Goal: Information Seeking & Learning: Learn about a topic

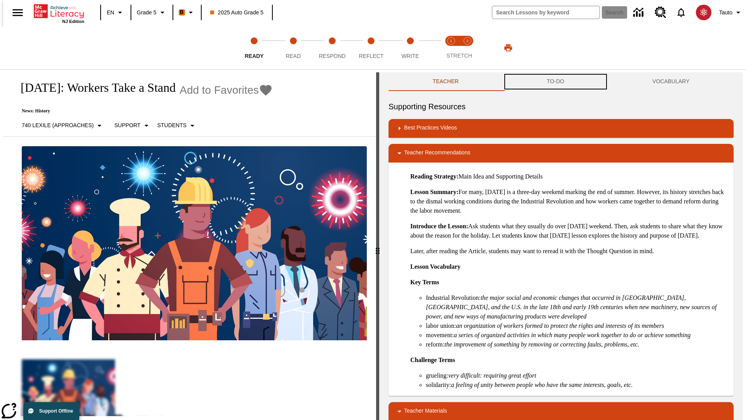
click at [556, 82] on button "TO-DO" at bounding box center [556, 81] width 106 height 19
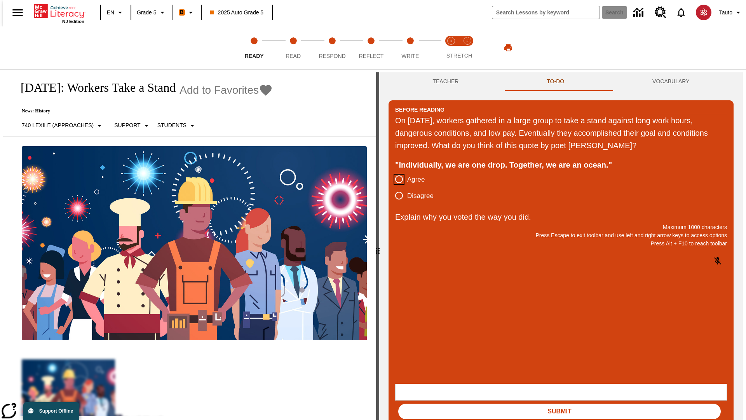
click at [396, 180] on input "Agree" at bounding box center [399, 179] width 16 height 16
radio input "true"
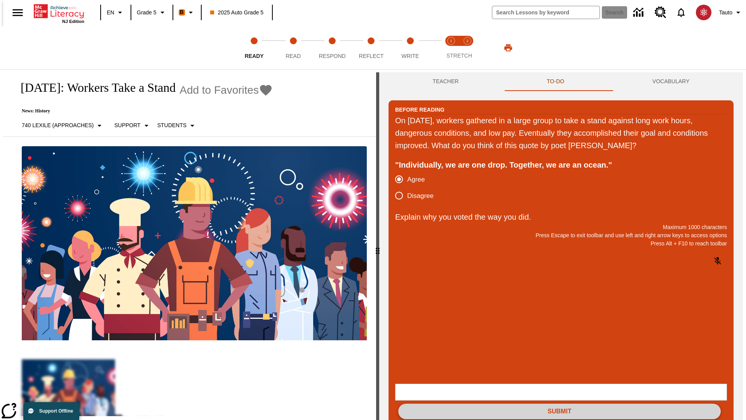
click at [560, 403] on button "Submit" at bounding box center [559, 411] width 323 height 16
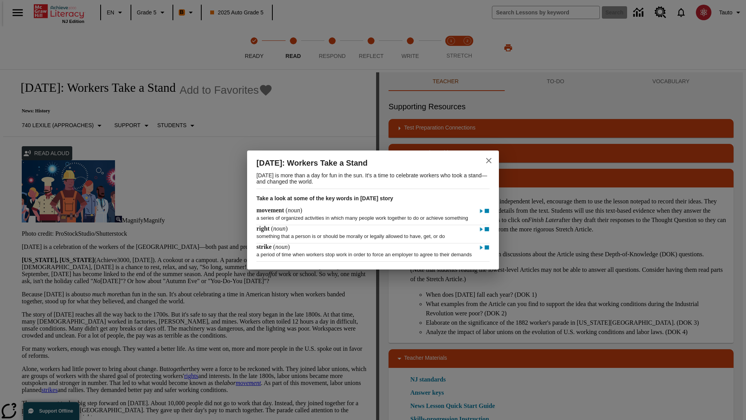
click at [489, 158] on icon "close" at bounding box center [488, 160] width 5 height 5
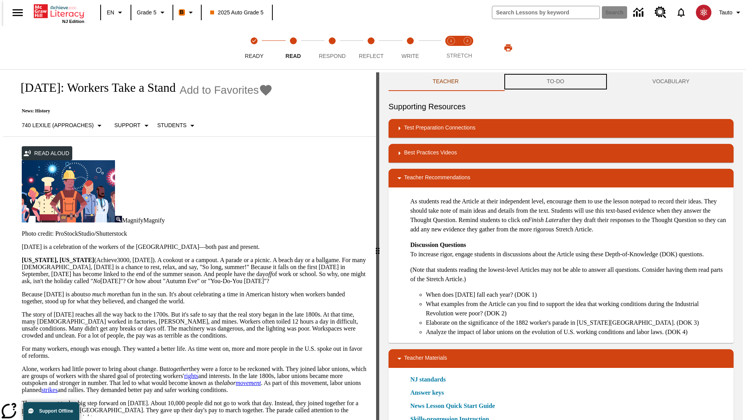
scroll to position [0, 0]
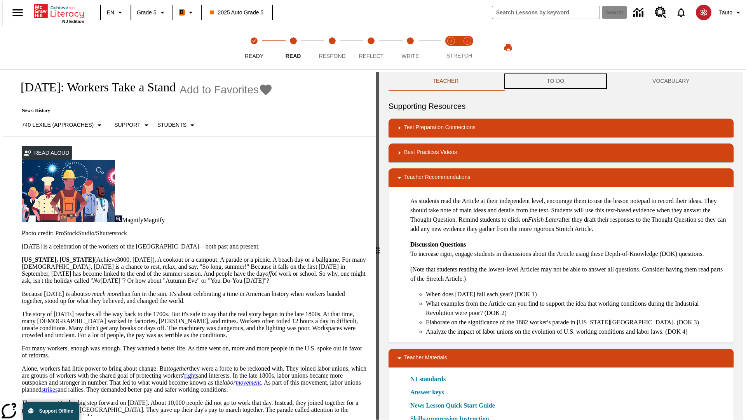
click at [556, 82] on button "TO-DO" at bounding box center [556, 81] width 106 height 19
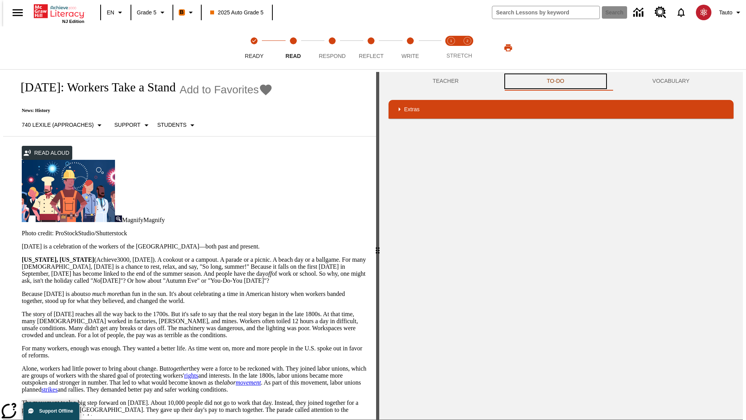
scroll to position [51, 0]
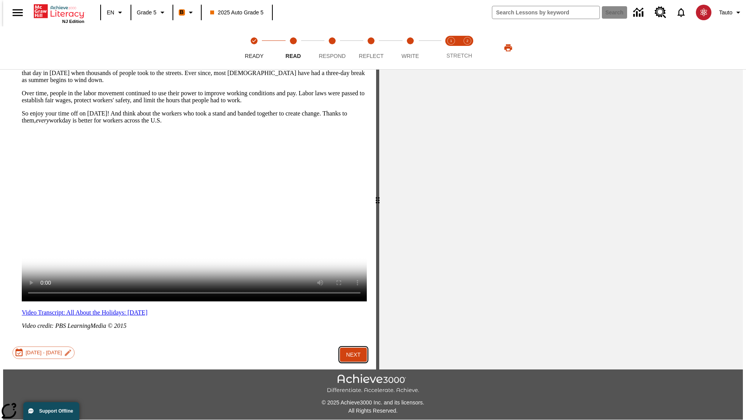
click at [351, 347] on button "Next" at bounding box center [353, 354] width 27 height 14
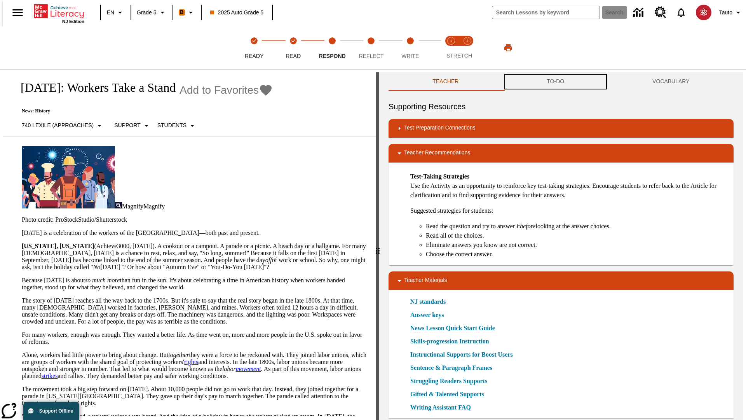
scroll to position [0, 0]
click at [556, 82] on button "TO-DO" at bounding box center [556, 81] width 106 height 19
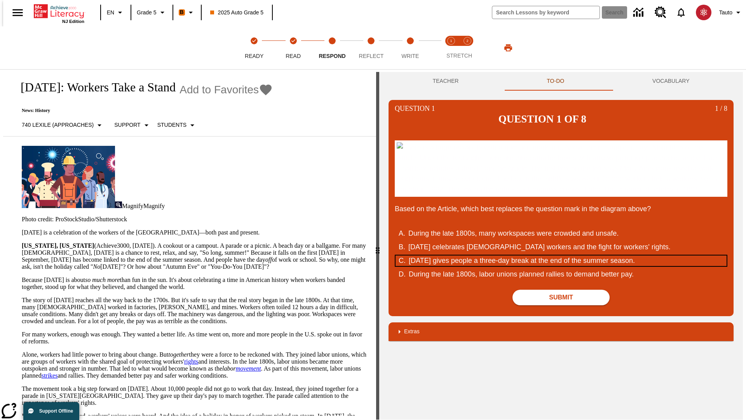
click at [561, 266] on div "Labor Day gives people a three-day break at the end of the summer season." at bounding box center [556, 260] width 295 height 10
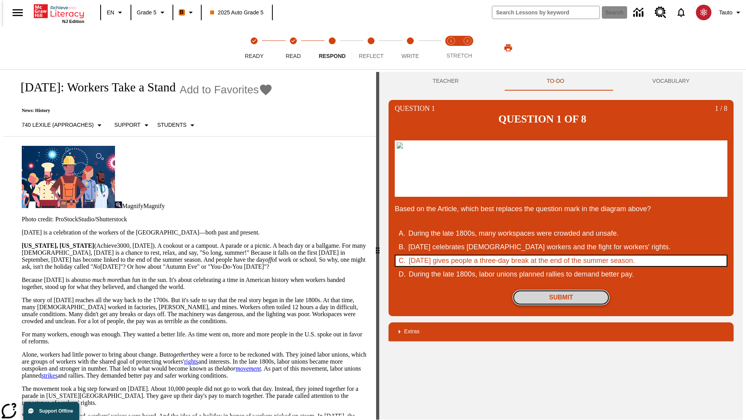
click at [561, 305] on button "Submit" at bounding box center [561, 298] width 97 height 16
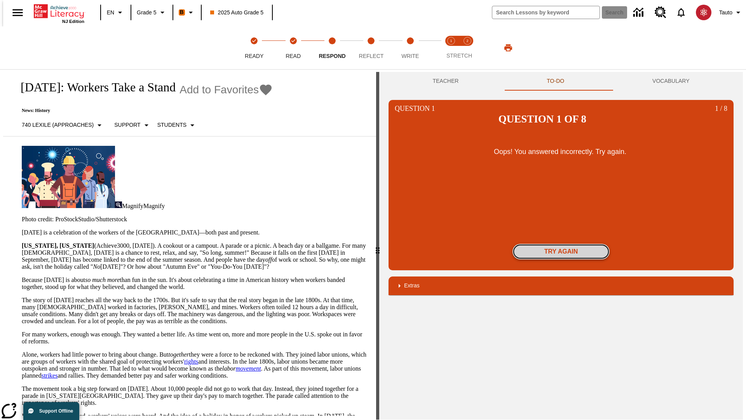
click at [561, 244] on button "Try again" at bounding box center [561, 252] width 97 height 16
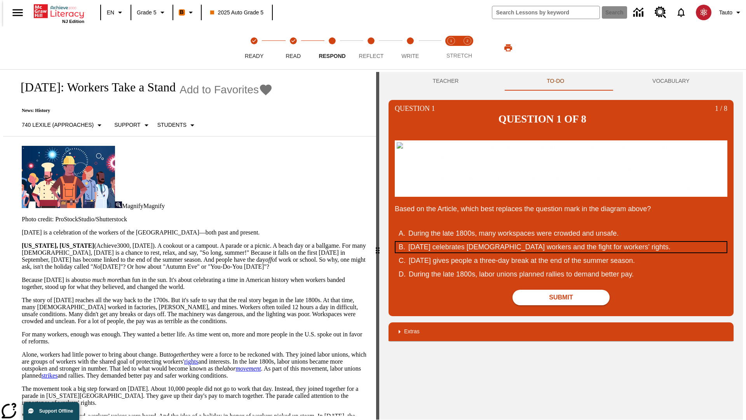
click at [561, 252] on div "Labor Day celebrates U.S. workers and the fight for workers' rights." at bounding box center [556, 247] width 295 height 10
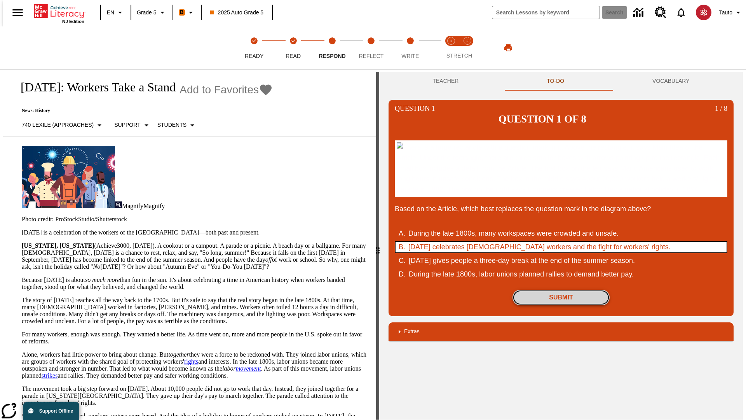
click at [561, 305] on button "Submit" at bounding box center [561, 298] width 97 height 16
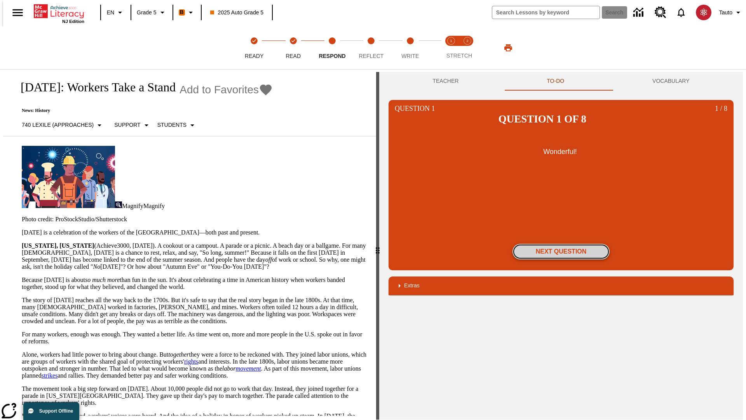
click at [561, 244] on button "Next Question" at bounding box center [561, 252] width 97 height 16
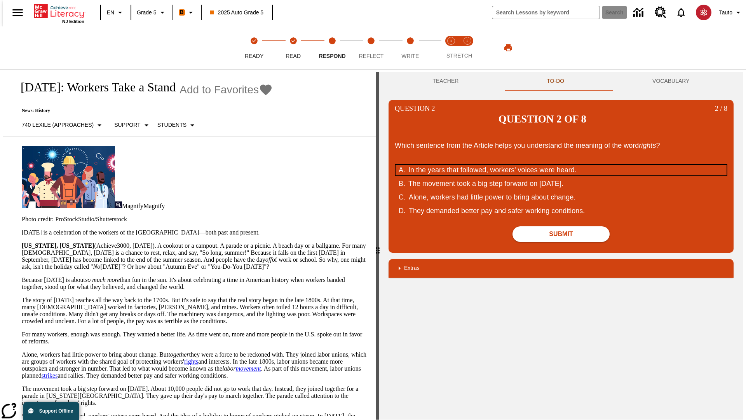
click at [561, 165] on div "In the years that followed, workers' voices were heard." at bounding box center [556, 170] width 295 height 10
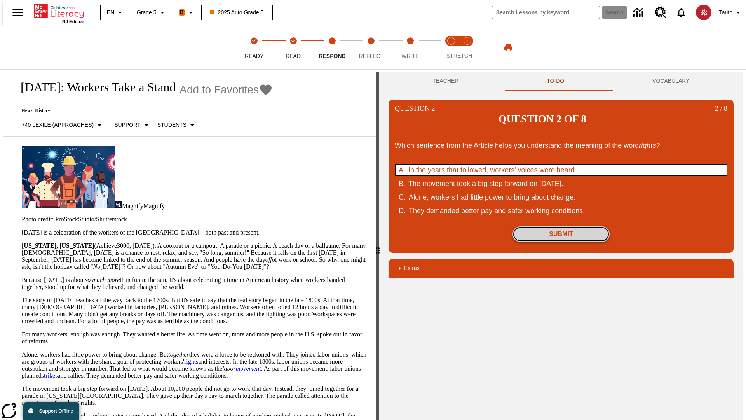
click at [561, 226] on button "Submit" at bounding box center [561, 234] width 97 height 16
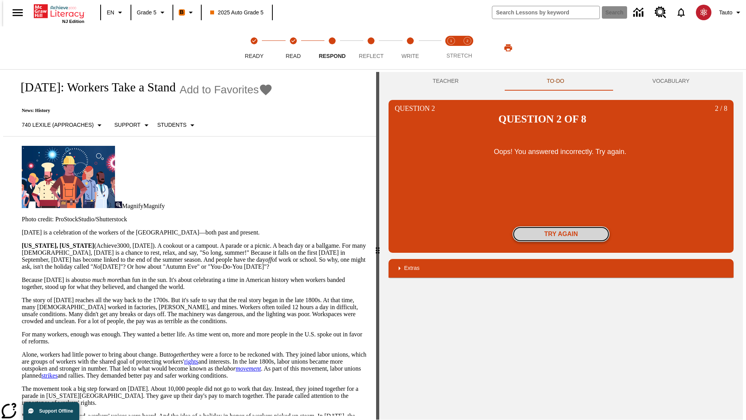
click at [561, 226] on button "Try again" at bounding box center [561, 234] width 97 height 16
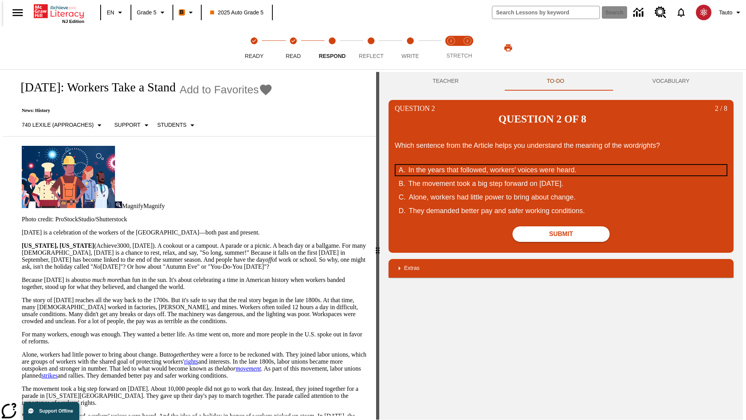
click at [561, 165] on div "In the years that followed, workers' voices were heard." at bounding box center [556, 170] width 295 height 10
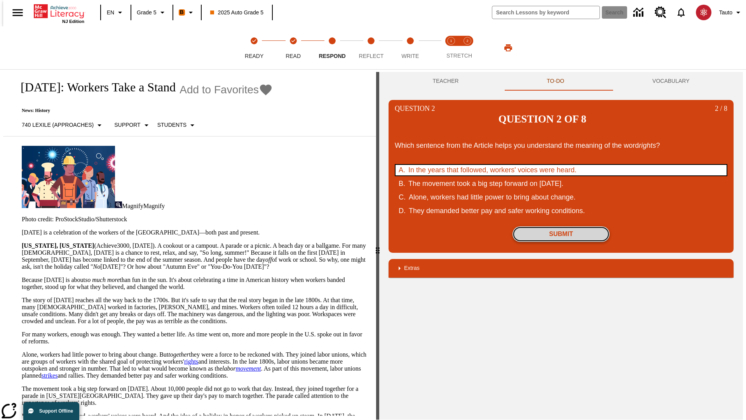
click at [561, 226] on button "Submit" at bounding box center [561, 234] width 97 height 16
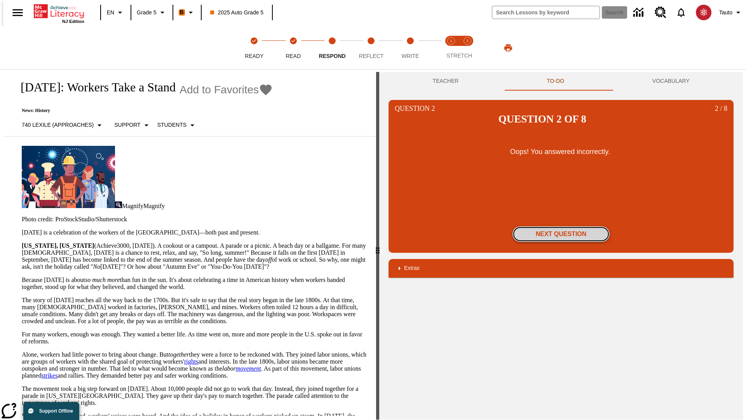
click at [561, 226] on button "Next Question" at bounding box center [561, 234] width 97 height 16
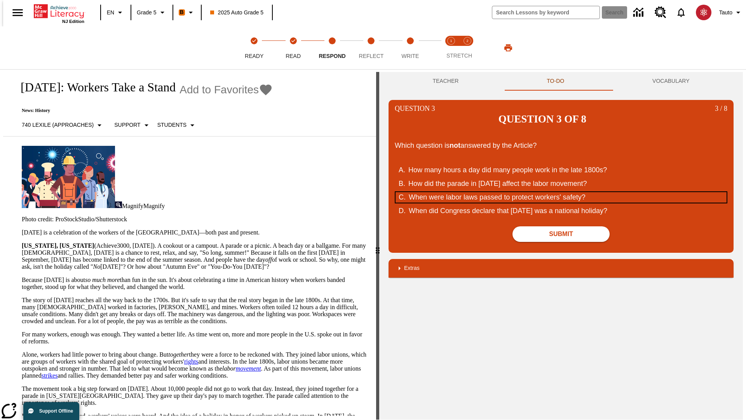
click at [561, 192] on div "When were labor laws passed to protect workers' safety?" at bounding box center [556, 197] width 295 height 10
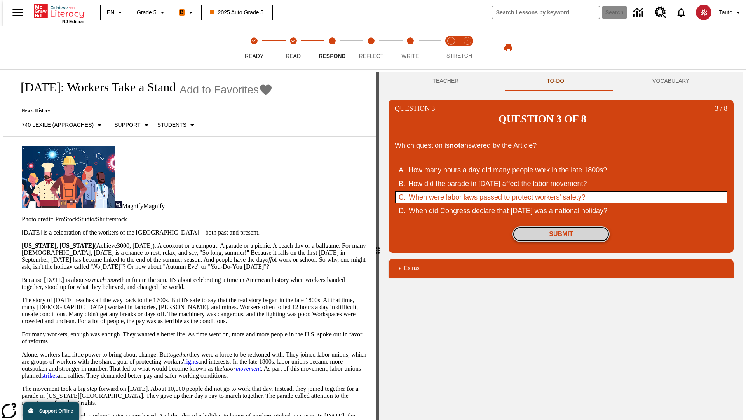
click at [561, 226] on button "Submit" at bounding box center [561, 234] width 97 height 16
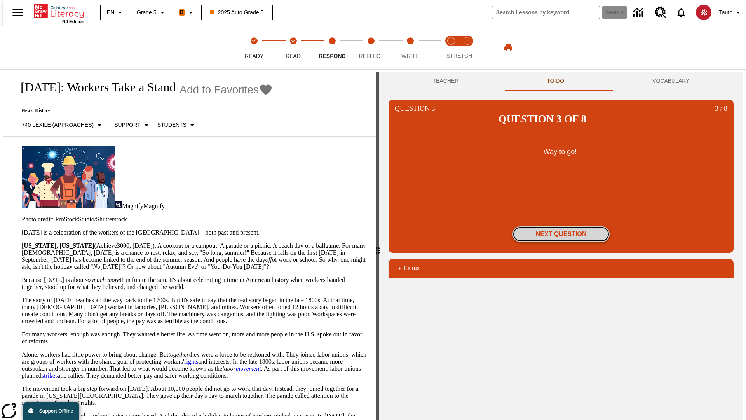
click at [561, 226] on button "Next Question" at bounding box center [561, 234] width 97 height 16
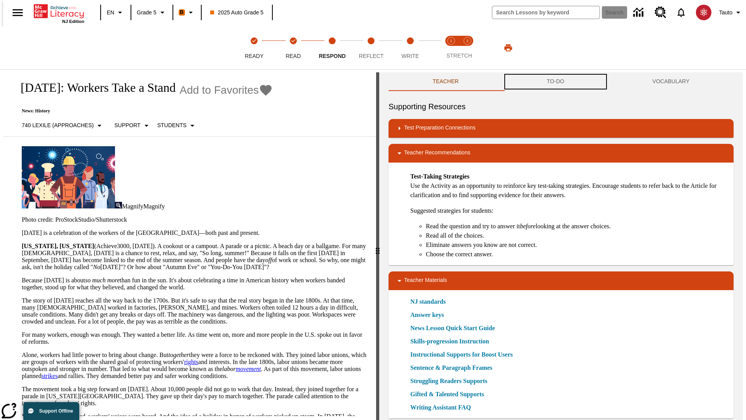
click at [556, 82] on button "TO-DO" at bounding box center [556, 81] width 106 height 19
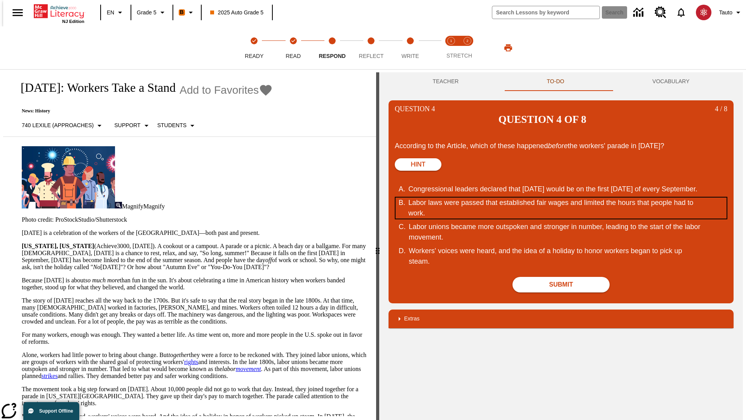
click at [561, 197] on div "Labor laws were passed that established fair wages and limited the hours that p…" at bounding box center [556, 207] width 295 height 21
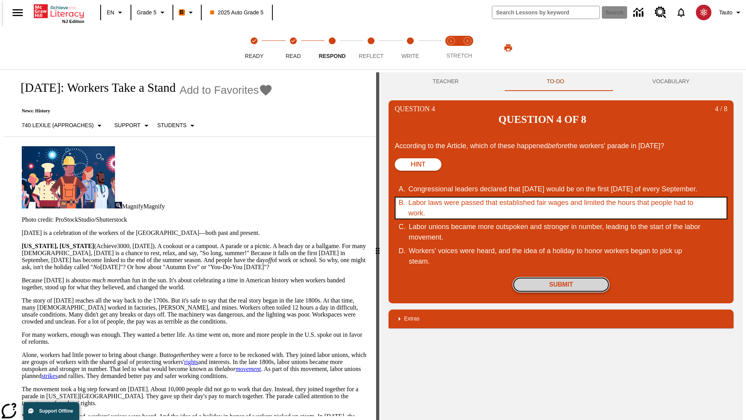
click at [561, 277] on button "Submit" at bounding box center [561, 285] width 97 height 16
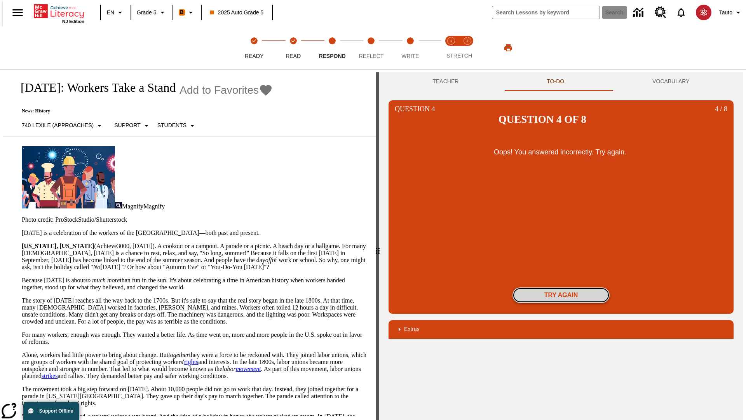
click at [561, 287] on button "Try again" at bounding box center [561, 295] width 97 height 16
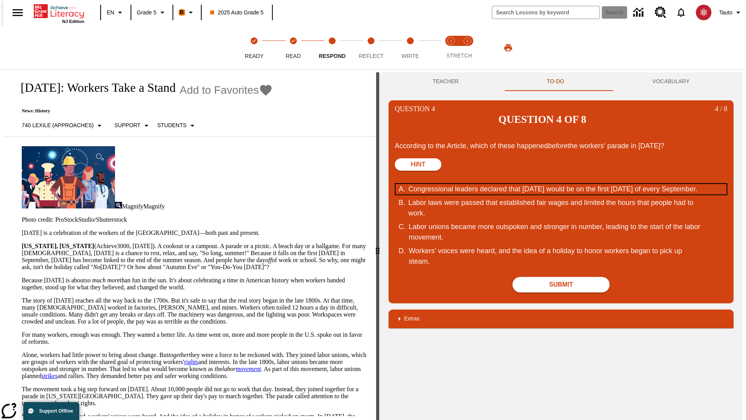
click at [561, 184] on div "Congressional leaders declared that Labor Day would be on the first Monday of e…" at bounding box center [556, 189] width 295 height 10
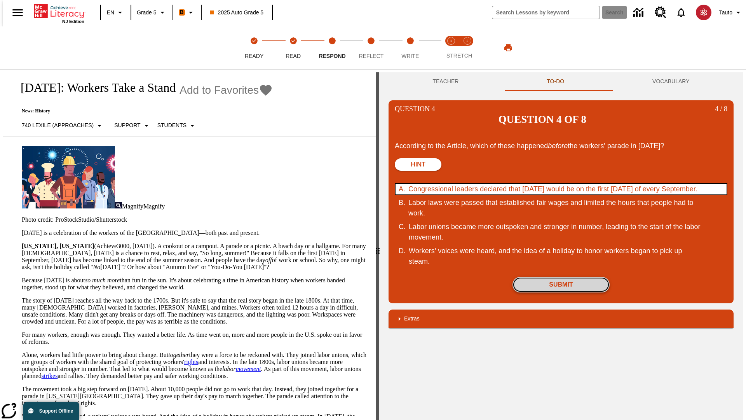
click at [561, 277] on button "Submit" at bounding box center [561, 285] width 97 height 16
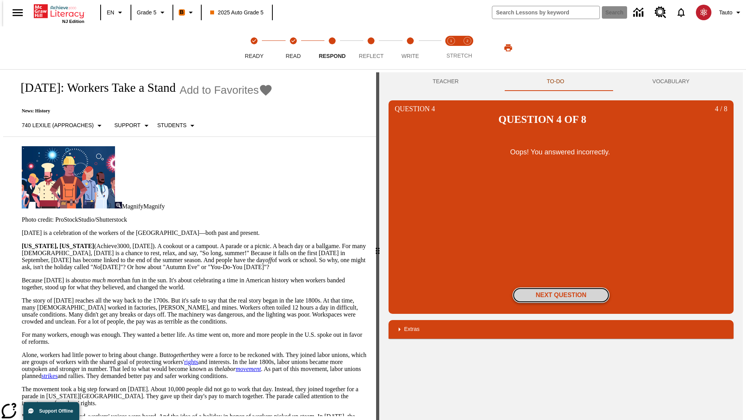
click at [561, 287] on button "Next Question" at bounding box center [561, 295] width 97 height 16
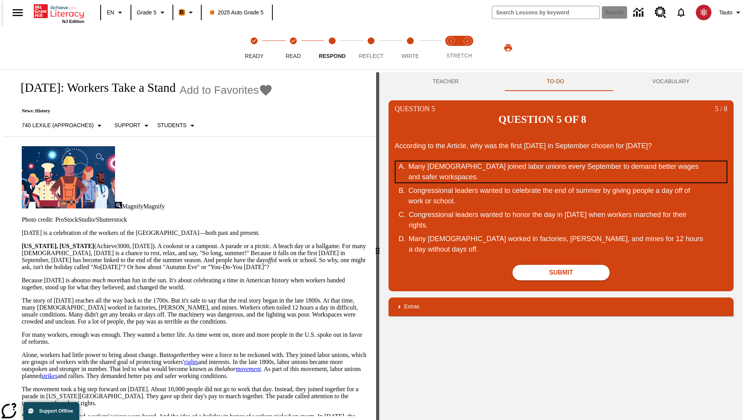
click at [561, 161] on div "Many Americans joined labor unions every September to demand better wages and s…" at bounding box center [556, 171] width 295 height 21
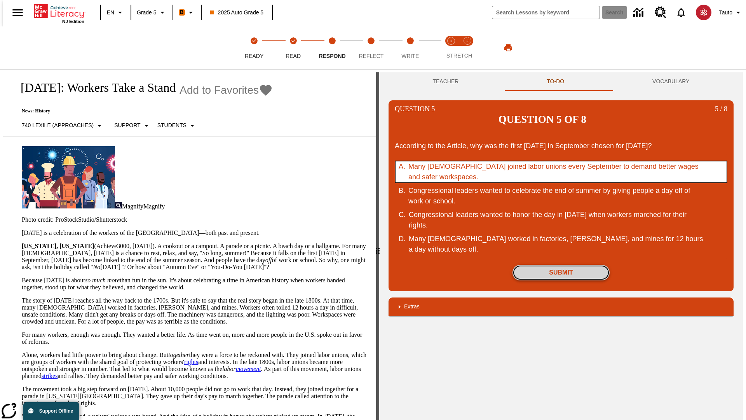
click at [561, 265] on button "Submit" at bounding box center [561, 273] width 97 height 16
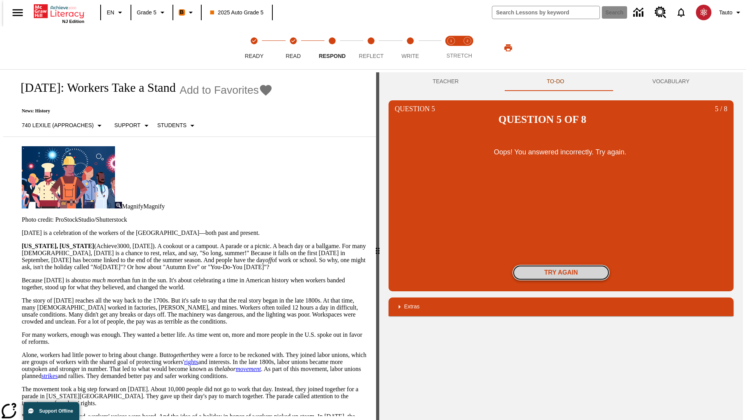
click at [561, 265] on button "Try again" at bounding box center [561, 273] width 97 height 16
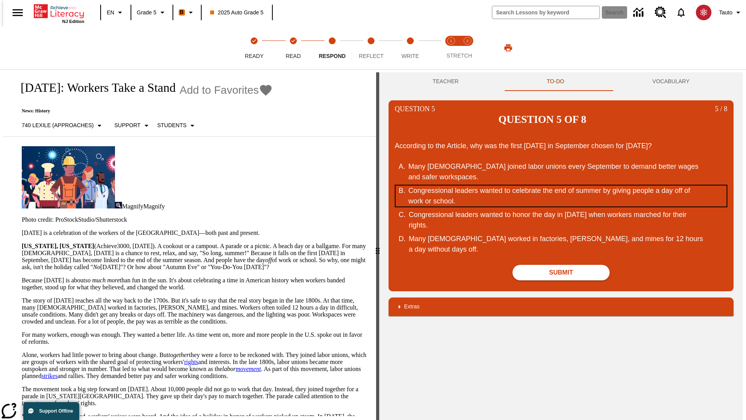
click at [561, 185] on div "Congressional leaders wanted to celebrate the end of summer by giving people a …" at bounding box center [556, 195] width 295 height 21
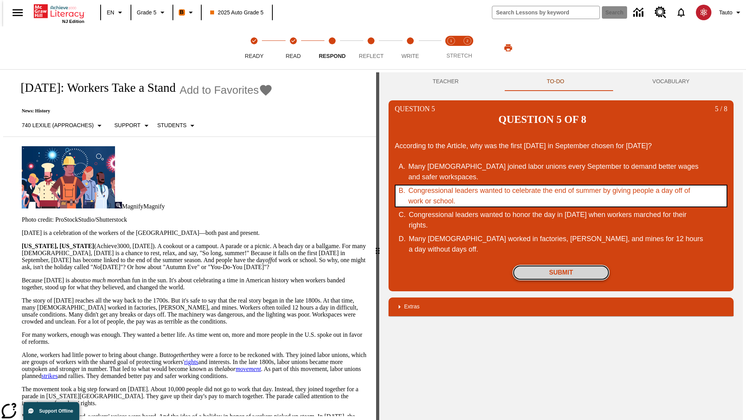
click at [561, 265] on button "Submit" at bounding box center [561, 273] width 97 height 16
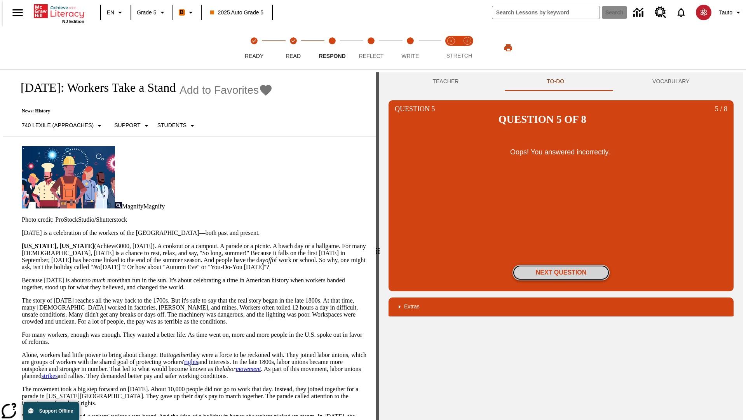
click at [561, 265] on button "Next Question" at bounding box center [561, 273] width 97 height 16
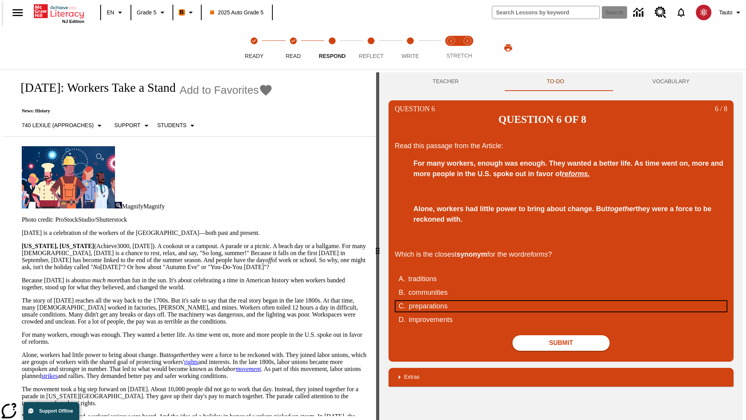
click at [561, 301] on div "preparations" at bounding box center [556, 306] width 295 height 10
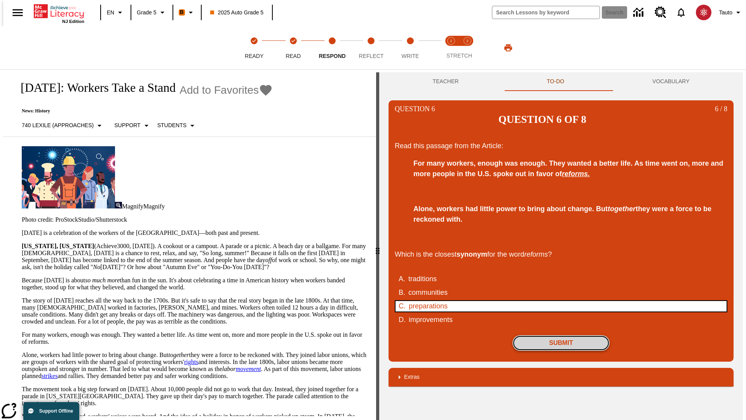
click at [561, 335] on button "Submit" at bounding box center [561, 343] width 97 height 16
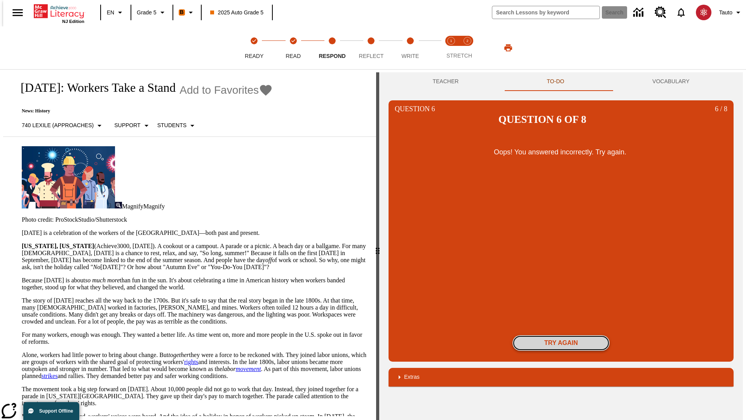
click at [561, 335] on button "Try again" at bounding box center [561, 343] width 97 height 16
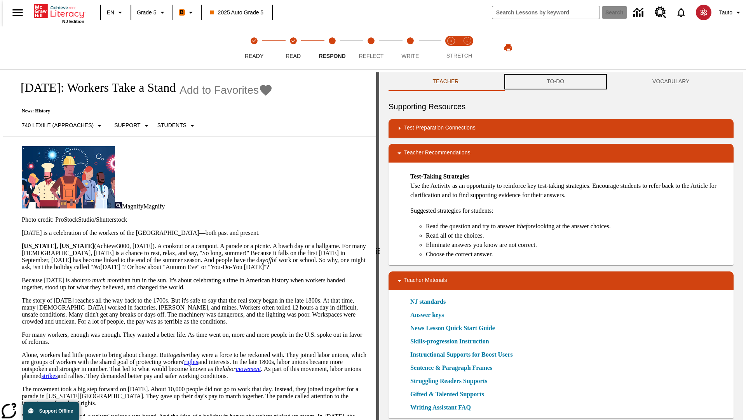
click at [556, 82] on button "TO-DO" at bounding box center [556, 81] width 106 height 19
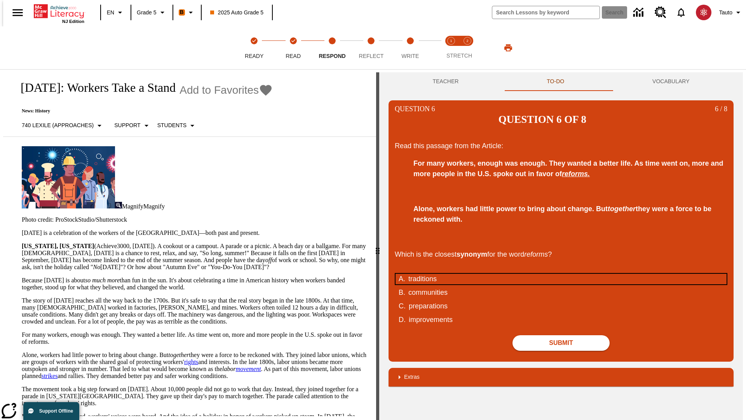
click at [561, 274] on div "traditions" at bounding box center [556, 279] width 295 height 10
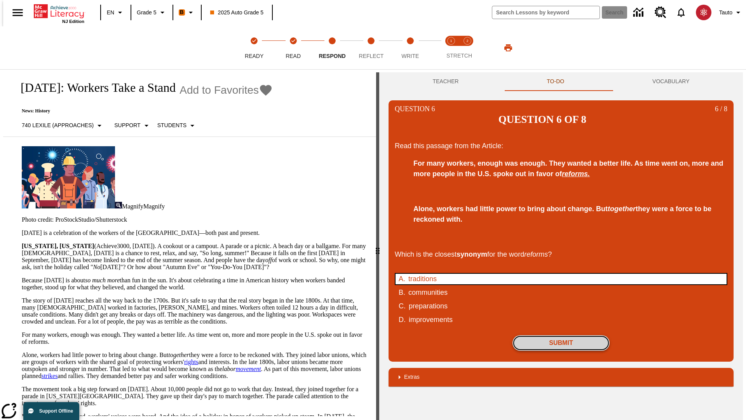
click at [561, 335] on button "Submit" at bounding box center [561, 343] width 97 height 16
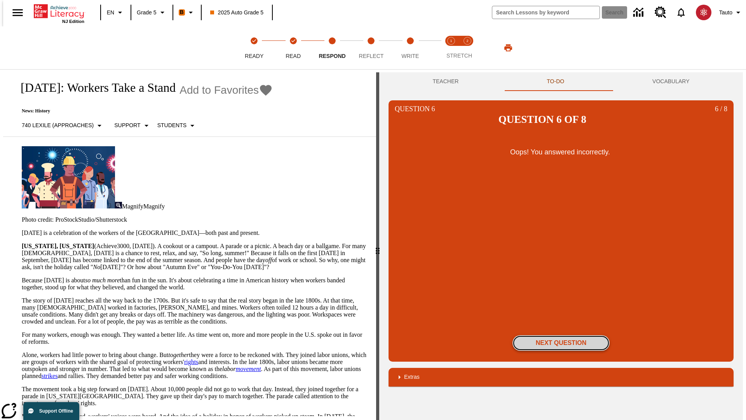
click at [561, 335] on button "Next Question" at bounding box center [561, 343] width 97 height 16
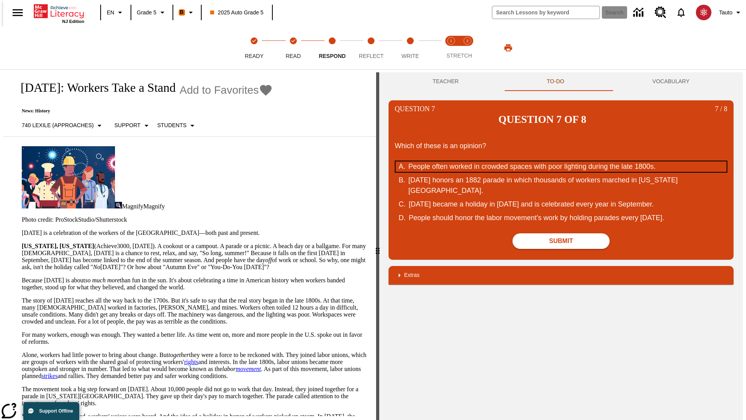
click at [561, 161] on div "People often worked in crowded spaces with poor lighting during the late 1800s." at bounding box center [556, 166] width 295 height 10
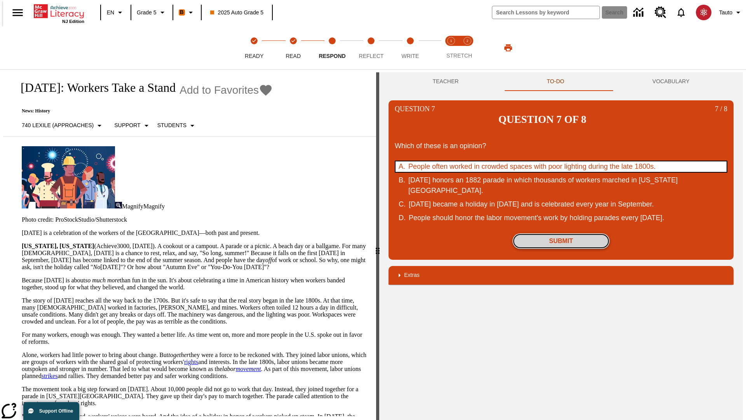
click at [561, 233] on button "Submit" at bounding box center [561, 241] width 97 height 16
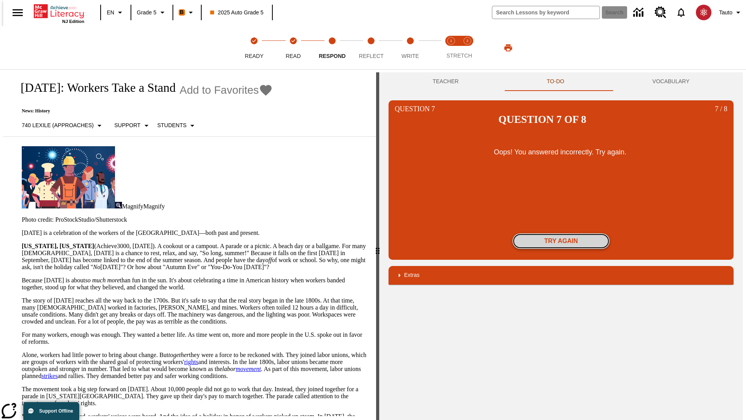
click at [561, 233] on button "Try again" at bounding box center [561, 241] width 97 height 16
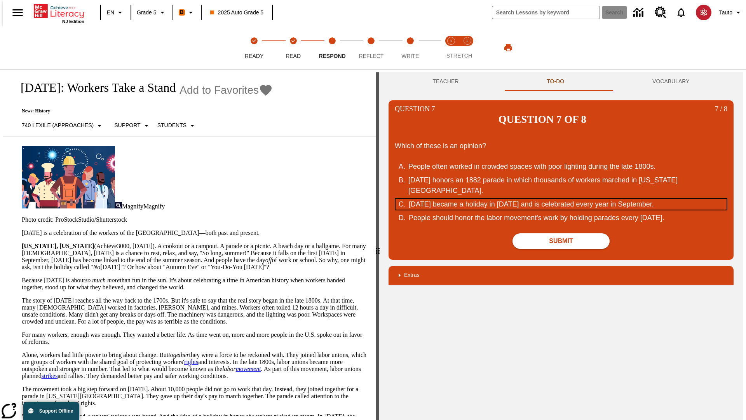
click at [561, 199] on div "Labor Day became a holiday in 1894 and is celebrated every year in September." at bounding box center [556, 204] width 295 height 10
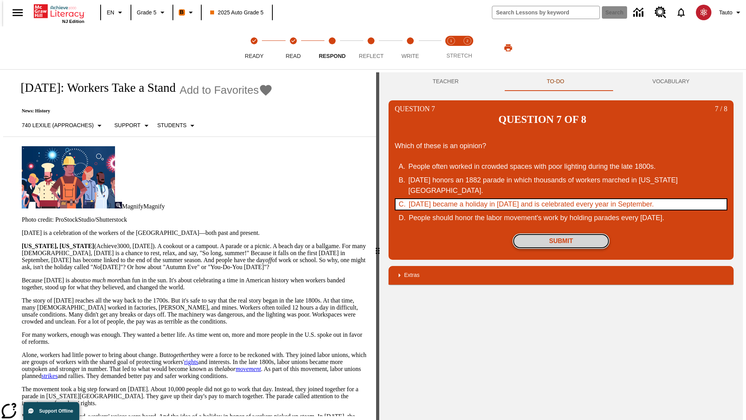
click at [561, 233] on button "Submit" at bounding box center [561, 241] width 97 height 16
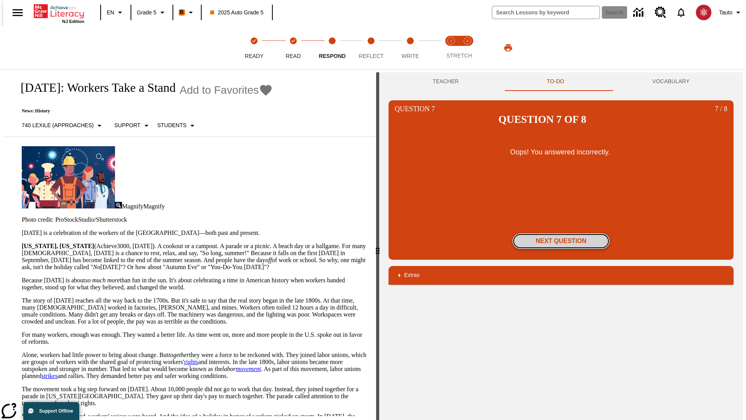
click at [561, 233] on button "Next Question" at bounding box center [561, 241] width 97 height 16
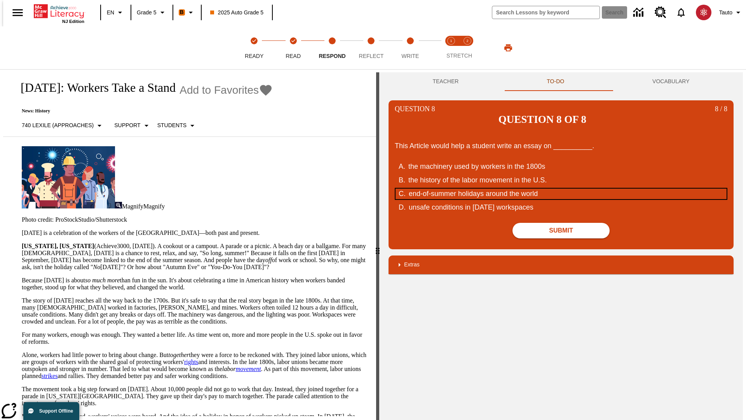
click at [561, 189] on div "end-of-summer holidays around the world" at bounding box center [556, 194] width 295 height 10
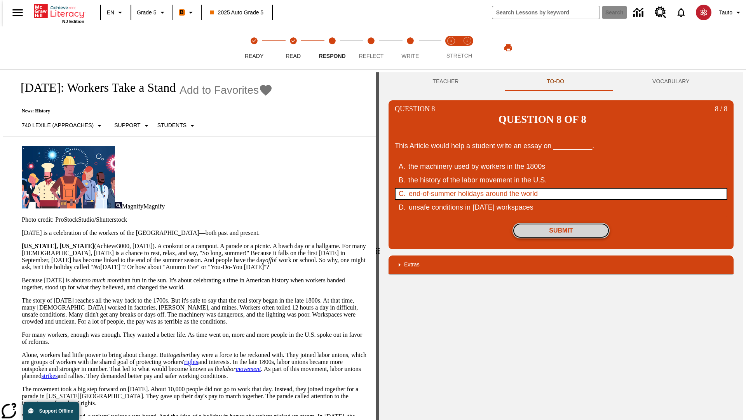
click at [561, 223] on button "Submit" at bounding box center [561, 231] width 97 height 16
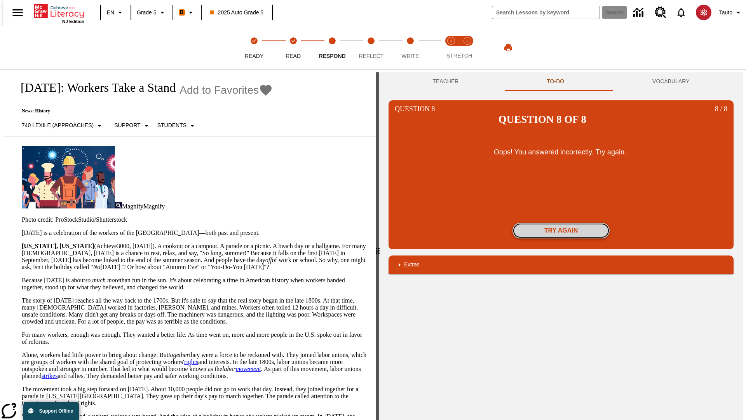
click at [561, 223] on button "Try again" at bounding box center [561, 231] width 97 height 16
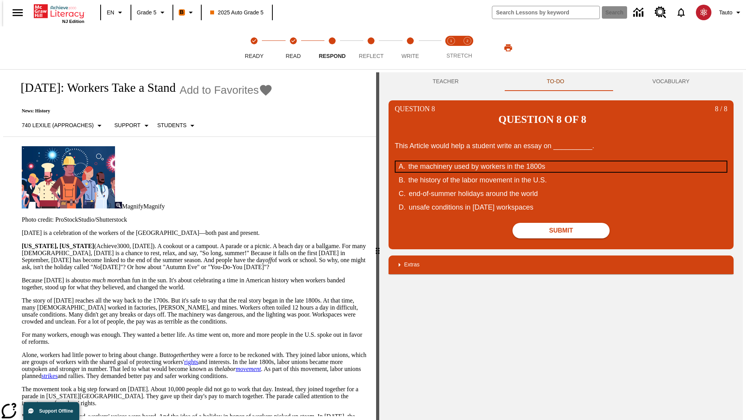
click at [561, 161] on div "the machinery used by workers in the 1800s" at bounding box center [556, 166] width 295 height 10
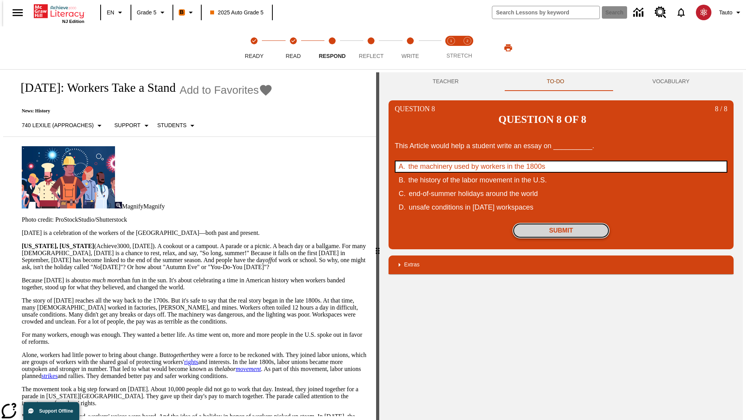
click at [561, 223] on button "Submit" at bounding box center [561, 231] width 97 height 16
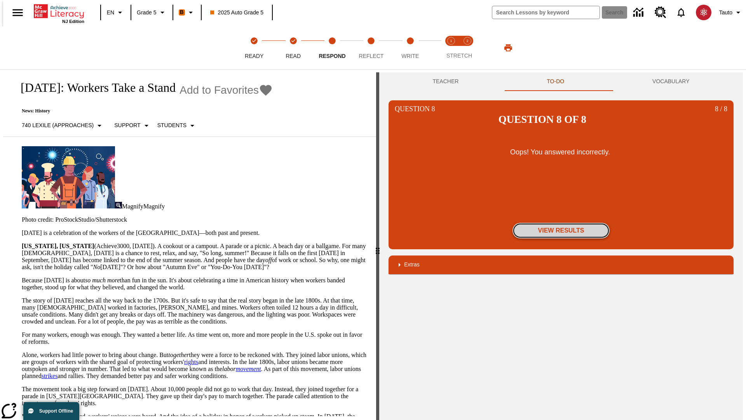
click at [561, 223] on button "View Results" at bounding box center [561, 231] width 97 height 16
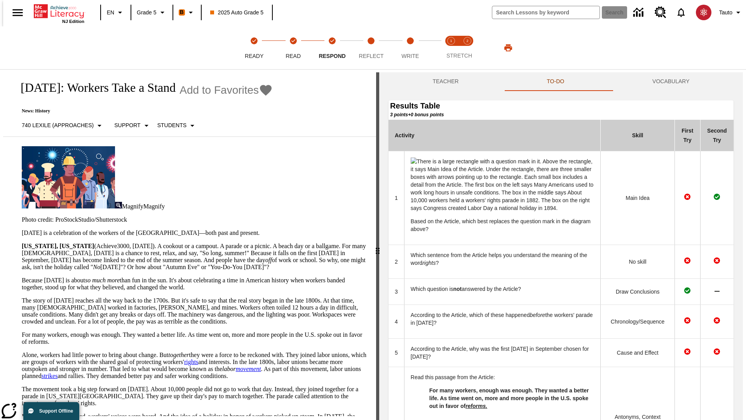
scroll to position [277, 0]
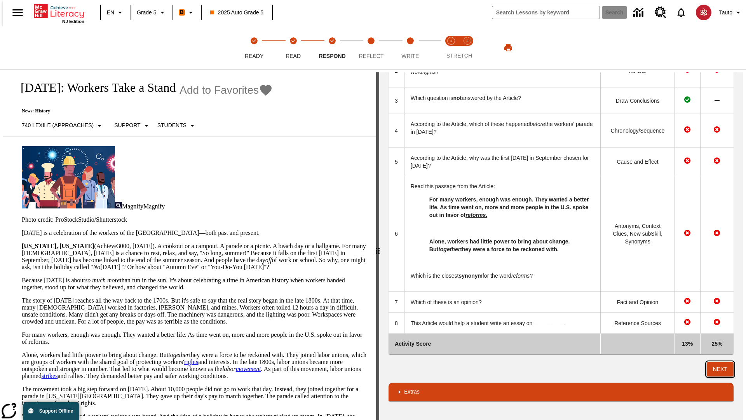
click at [724, 369] on button "Next" at bounding box center [720, 369] width 27 height 14
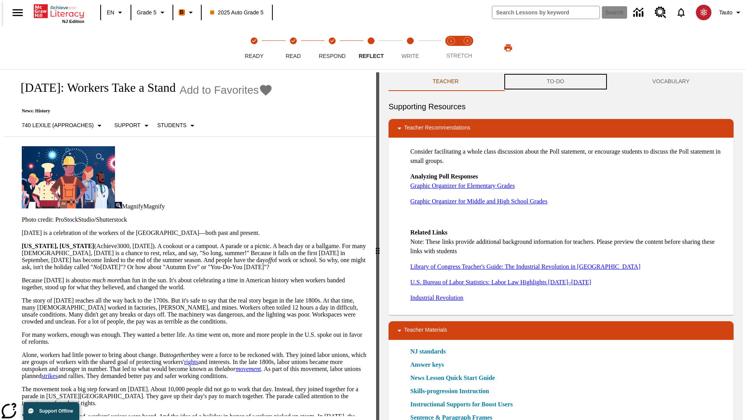
click at [556, 82] on button "TO-DO" at bounding box center [556, 81] width 106 height 19
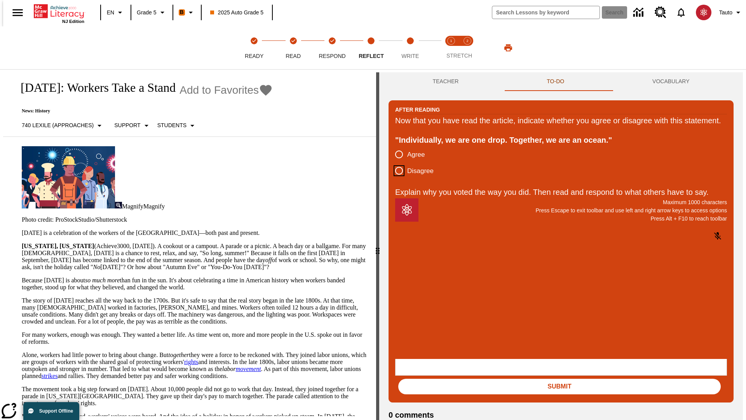
click at [396, 179] on input "Disagree" at bounding box center [399, 170] width 16 height 16
radio input "true"
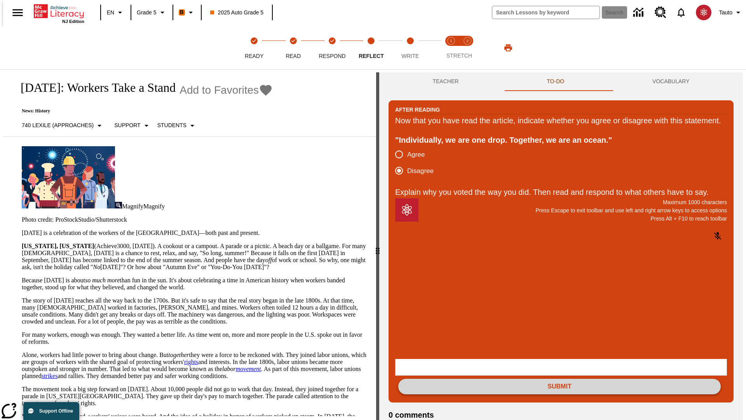
click at [560, 379] on button "Submit" at bounding box center [559, 387] width 323 height 16
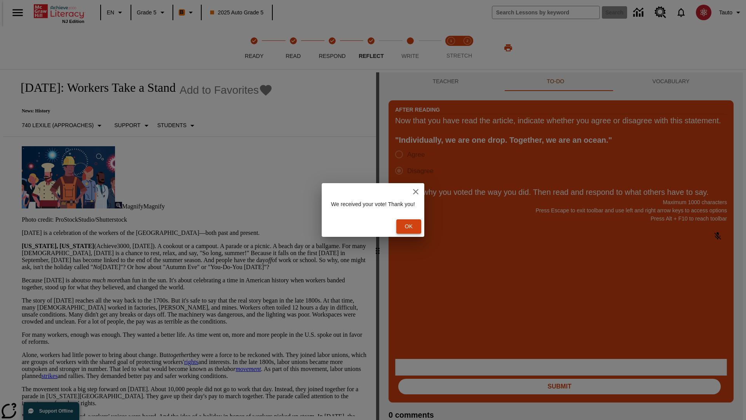
click at [413, 226] on button "Ok" at bounding box center [408, 226] width 25 height 14
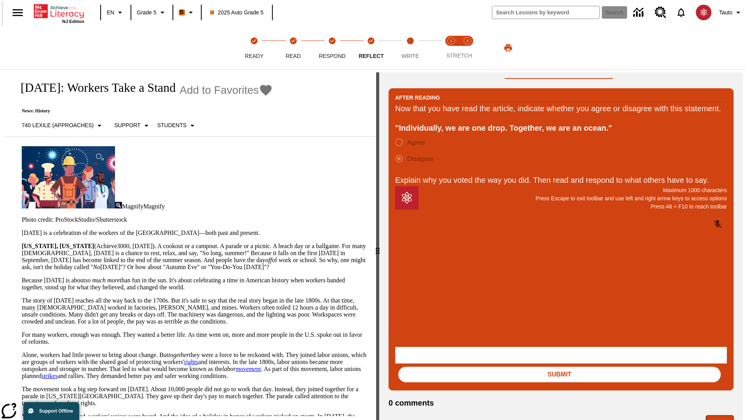
click at [723, 415] on button "Next" at bounding box center [720, 422] width 28 height 15
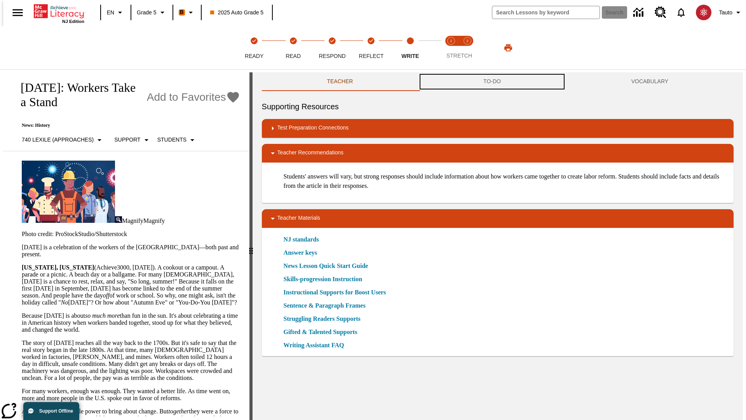
scroll to position [0, 0]
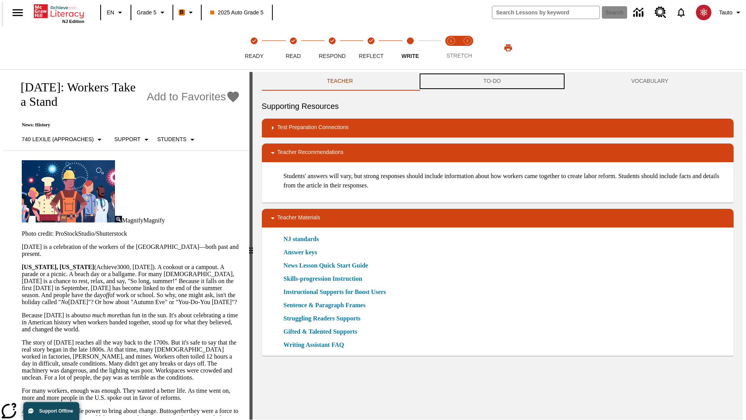
click at [492, 82] on button "TO-DO" at bounding box center [492, 81] width 148 height 19
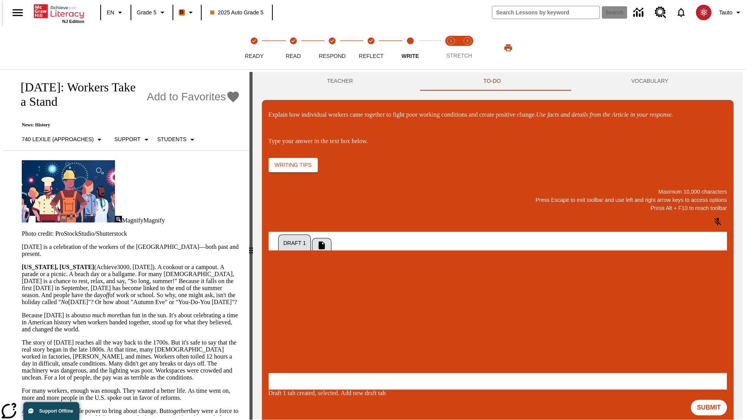
scroll to position [0, 0]
click at [382, 322] on p "\a\9Explain how individual workers came together to fight poor working conditio…" at bounding box center [326, 321] width 110 height 7
click at [712, 400] on button "Submit" at bounding box center [709, 408] width 36 height 16
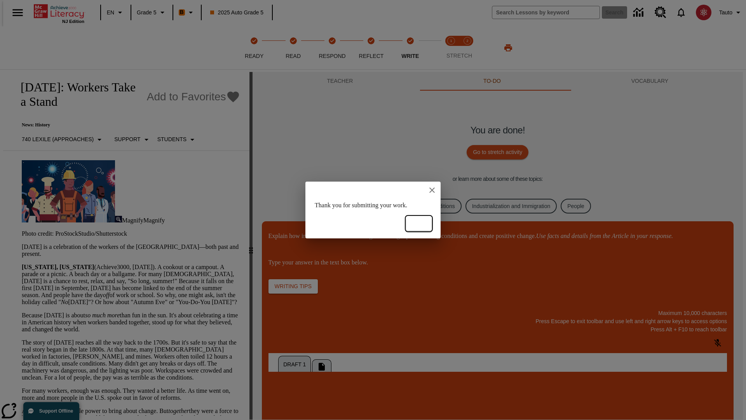
click at [419, 223] on button "Ok" at bounding box center [419, 223] width 25 height 14
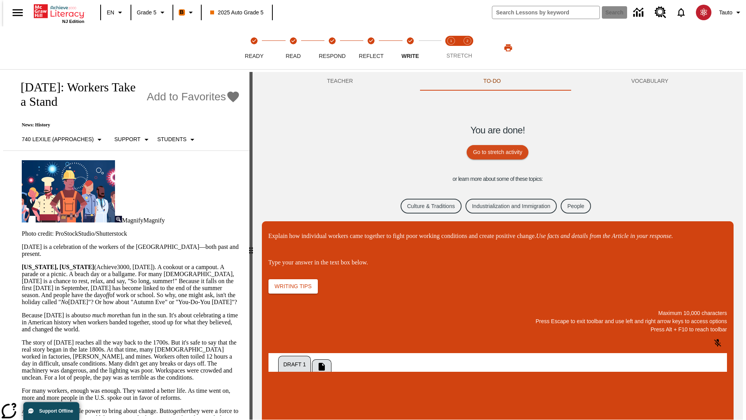
click at [425, 206] on link "Culture & Traditions" at bounding box center [431, 206] width 61 height 15
